Goal: Find contact information: Find contact information

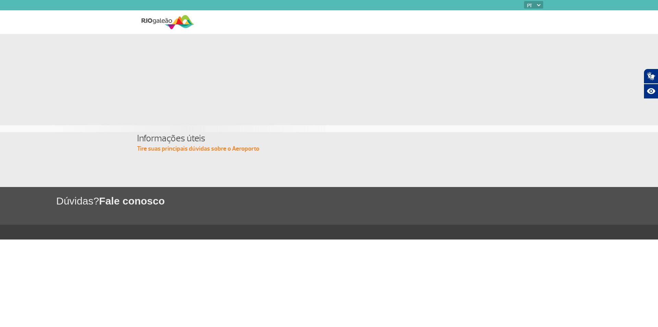
click at [172, 26] on img at bounding box center [168, 22] width 53 height 17
drag, startPoint x: 127, startPoint y: 199, endPoint x: 254, endPoint y: 189, distance: 127.2
click at [250, 189] on div "Dúvidas? Fale conosco" at bounding box center [329, 206] width 658 height 38
